Goal: Information Seeking & Learning: Learn about a topic

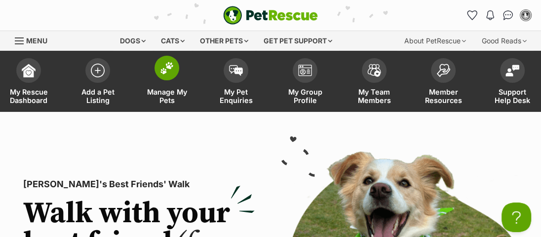
click at [161, 67] on img at bounding box center [167, 68] width 14 height 13
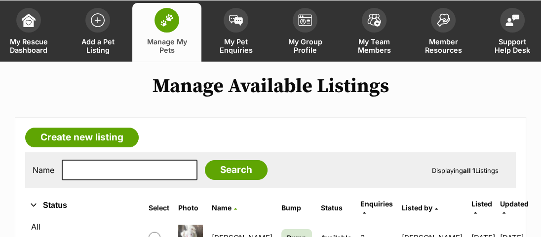
scroll to position [89, 0]
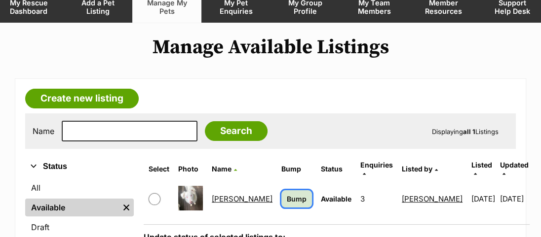
click at [287, 194] on span "Bump" at bounding box center [297, 199] width 20 height 10
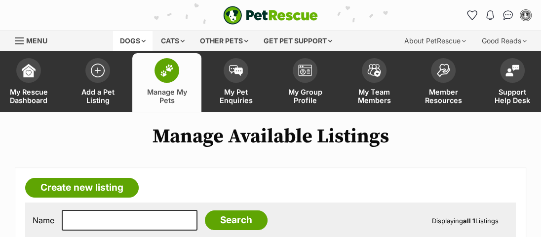
click at [126, 41] on div "Dogs" at bounding box center [132, 41] width 39 height 20
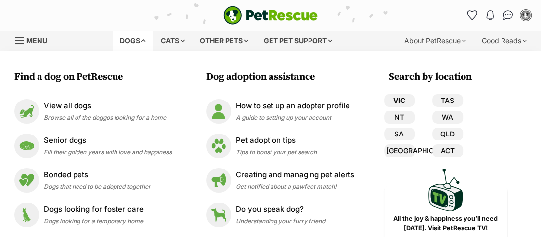
click at [401, 101] on link "VIC" at bounding box center [399, 100] width 31 height 13
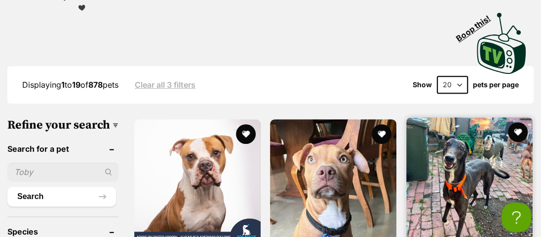
scroll to position [314, 0]
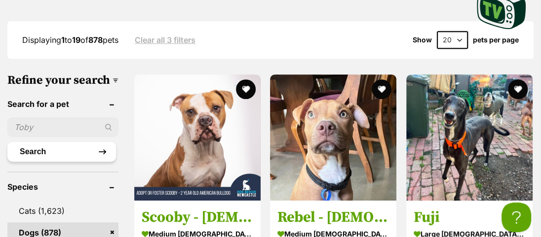
click at [93, 162] on button "Search" at bounding box center [61, 152] width 109 height 20
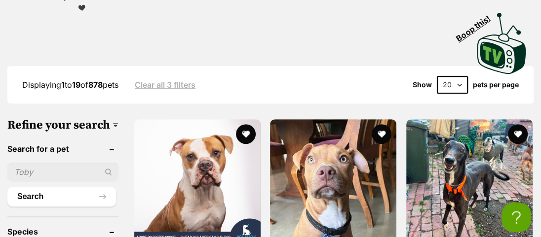
click at [55, 182] on input "text" at bounding box center [62, 172] width 111 height 19
type input "l"
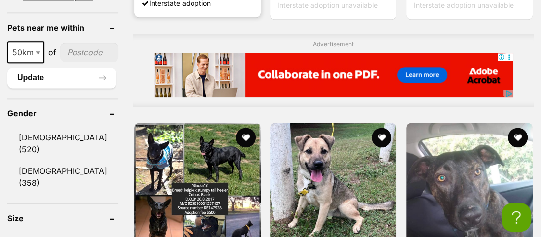
scroll to position [852, 0]
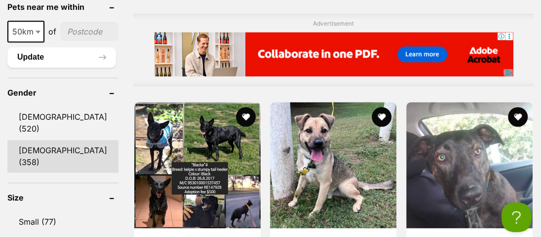
click at [34, 140] on link "Female (358)" at bounding box center [62, 156] width 111 height 33
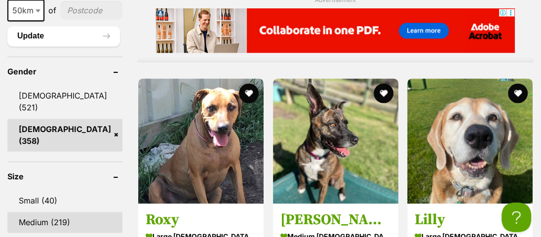
click at [39, 212] on link "Medium (219)" at bounding box center [64, 222] width 115 height 21
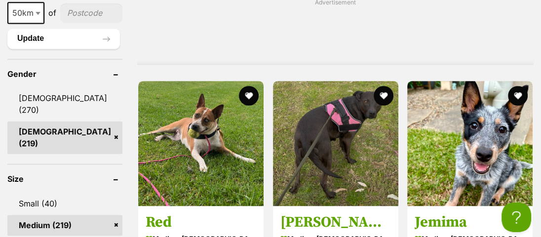
scroll to position [942, 0]
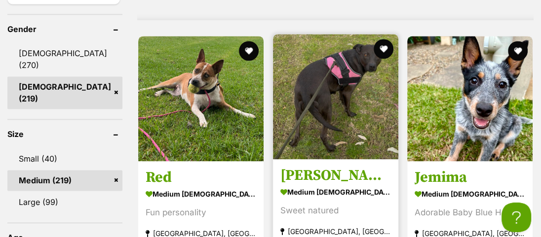
click at [327, 109] on img at bounding box center [335, 96] width 125 height 125
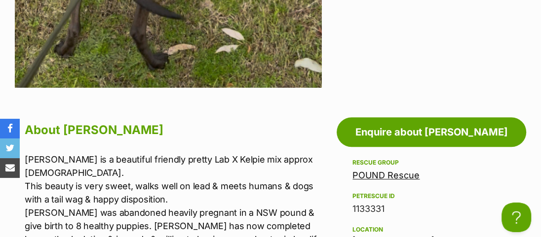
scroll to position [583, 0]
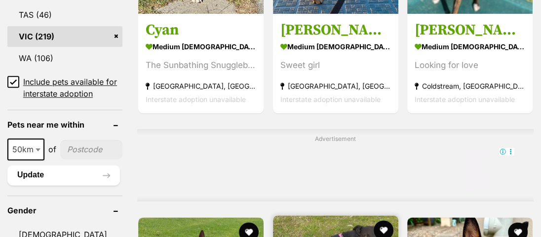
scroll to position [718, 0]
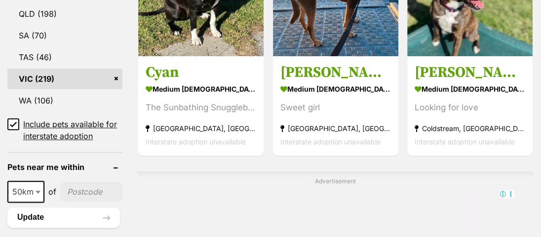
click at [13, 121] on icon at bounding box center [13, 124] width 7 height 7
click at [14, 121] on icon at bounding box center [13, 124] width 7 height 7
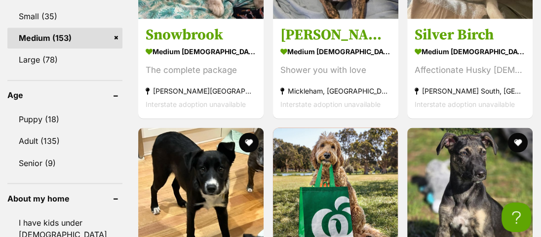
scroll to position [1076, 0]
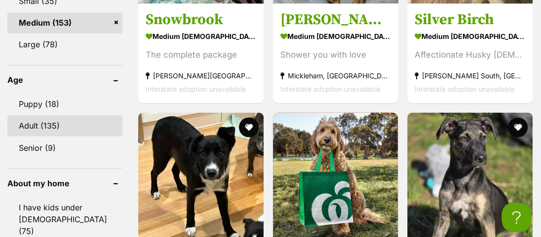
click at [29, 115] on link "Adult (135)" at bounding box center [64, 125] width 115 height 21
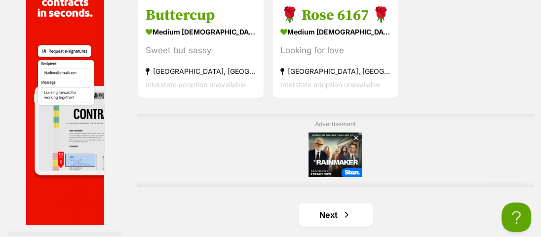
scroll to position [2152, 0]
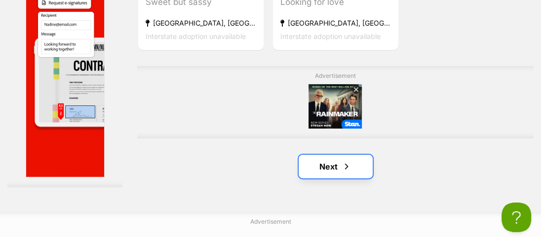
click at [326, 179] on link "Next" at bounding box center [335, 167] width 74 height 24
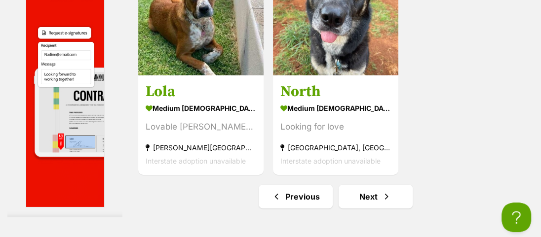
scroll to position [2197, 0]
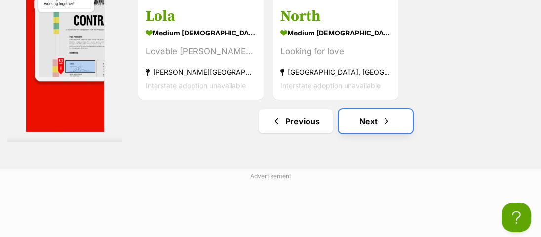
click at [361, 133] on link "Next" at bounding box center [375, 122] width 74 height 24
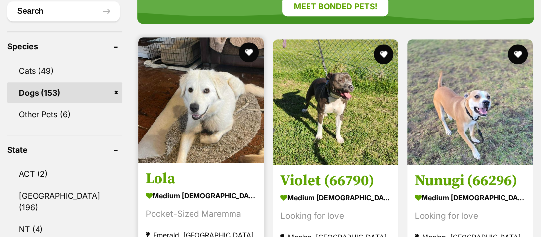
click at [203, 119] on img at bounding box center [200, 99] width 125 height 125
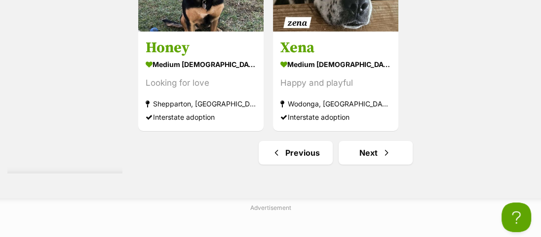
scroll to position [2304, 0]
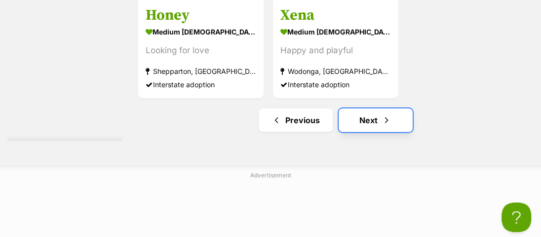
click at [355, 132] on link "Next" at bounding box center [375, 121] width 74 height 24
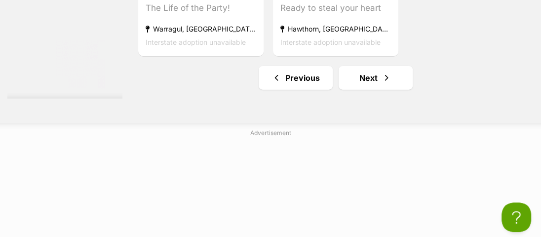
scroll to position [2242, 0]
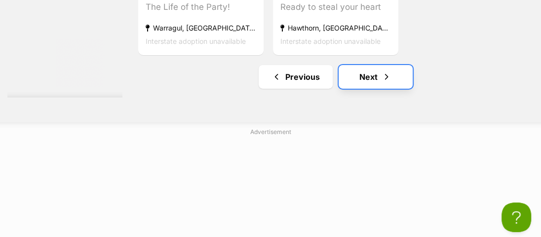
click at [363, 89] on link "Next" at bounding box center [375, 77] width 74 height 24
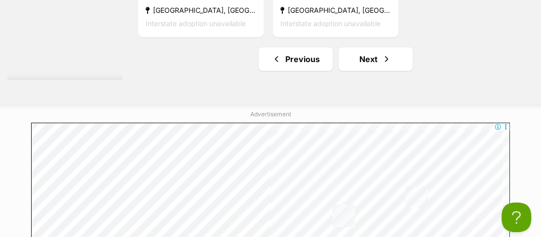
scroll to position [2287, 0]
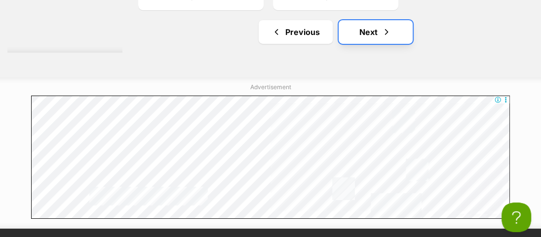
click at [359, 44] on link "Next" at bounding box center [375, 32] width 74 height 24
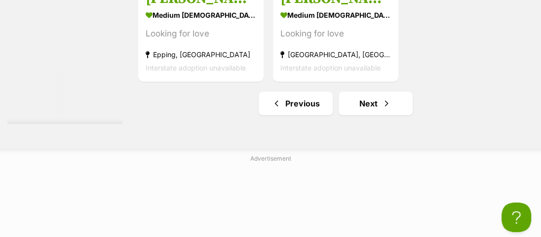
scroll to position [2332, 0]
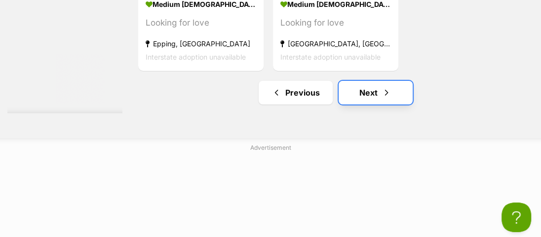
click at [367, 105] on link "Next" at bounding box center [375, 93] width 74 height 24
